Goal: Check status: Check status

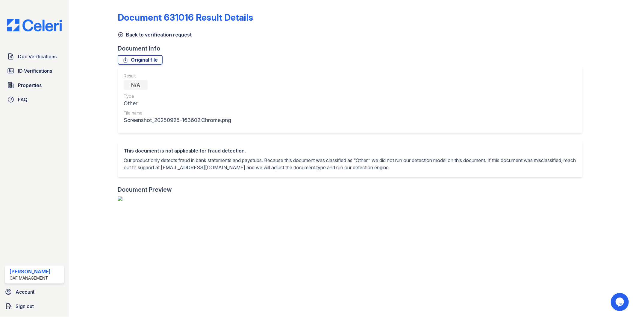
click at [123, 35] on icon at bounding box center [121, 35] width 6 height 6
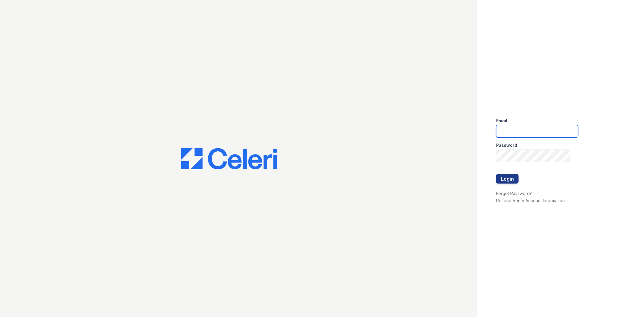
type input "Arden1@cafmanagement.com"
click at [514, 180] on button "Login" at bounding box center [507, 179] width 22 height 10
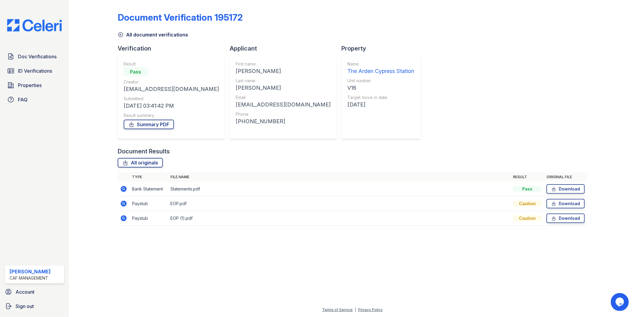
click at [402, 264] on div at bounding box center [352, 274] width 548 height 65
click at [193, 161] on div "All originals" at bounding box center [353, 163] width 470 height 10
click at [89, 174] on div at bounding box center [97, 117] width 39 height 230
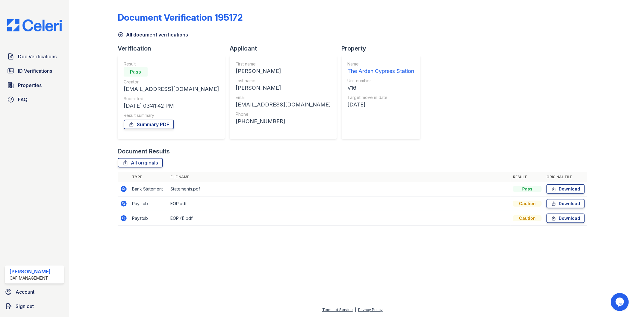
click at [88, 50] on div at bounding box center [97, 117] width 39 height 230
click at [233, 162] on div "All originals" at bounding box center [353, 163] width 470 height 10
click at [123, 34] on icon at bounding box center [121, 35] width 6 height 6
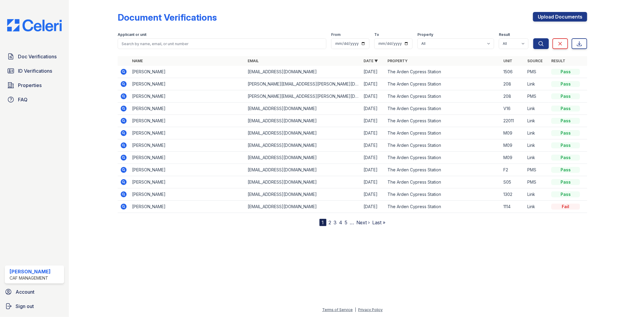
click at [259, 9] on div "Document Verifications Upload Documents Filter Applicant or unit From To Proper…" at bounding box center [353, 114] width 470 height 224
click at [96, 117] on div at bounding box center [97, 114] width 39 height 224
click at [311, 103] on td "[EMAIL_ADDRESS][DOMAIN_NAME]" at bounding box center [304, 109] width 116 height 12
click at [123, 110] on icon at bounding box center [124, 109] width 6 height 6
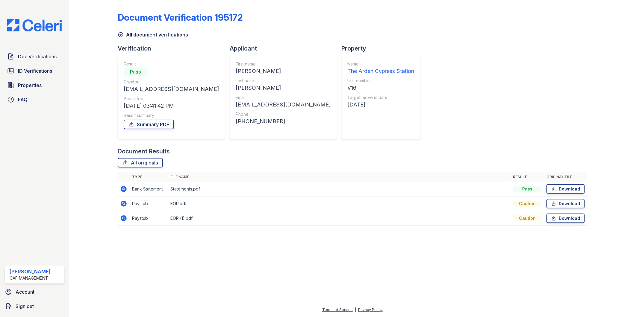
click at [264, 160] on div "All originals" at bounding box center [353, 163] width 470 height 10
click at [122, 44] on div "Document Verification 195172 All document verifications Verification Result Pas…" at bounding box center [353, 117] width 470 height 230
click at [89, 5] on div at bounding box center [97, 117] width 39 height 230
click at [418, 65] on div "Document Verification 195172 All document verifications Verification Result Pas…" at bounding box center [353, 117] width 470 height 230
drag, startPoint x: 18, startPoint y: 53, endPoint x: 146, endPoint y: 52, distance: 127.6
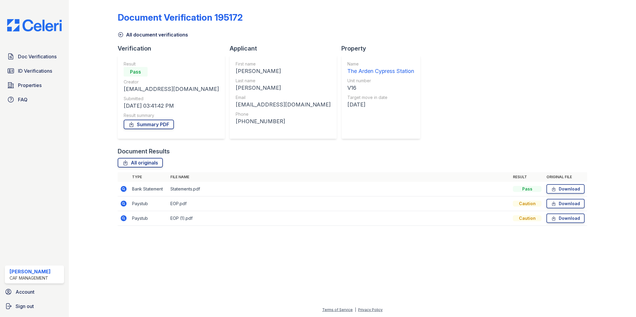
click at [18, 53] on span "Doc Verifications" at bounding box center [37, 56] width 39 height 7
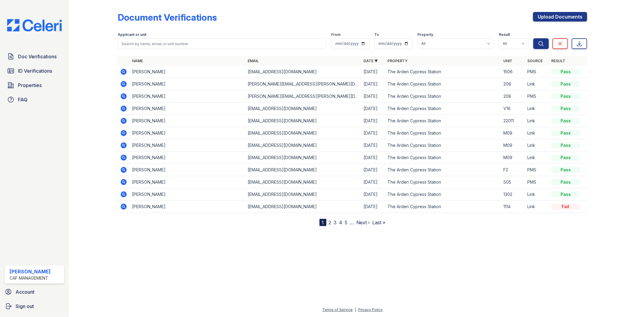
click at [123, 106] on icon at bounding box center [124, 109] width 6 height 6
